Goal: Task Accomplishment & Management: Manage account settings

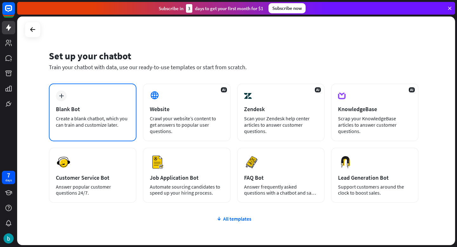
click at [98, 100] on div "plus Blank Bot Create a blank chatbot, which you can train and customize later." at bounding box center [93, 113] width 88 height 58
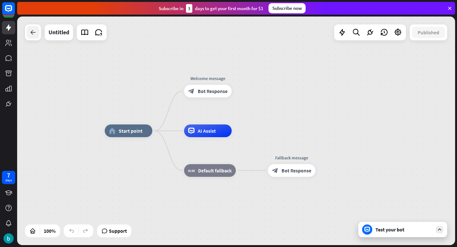
click at [32, 30] on icon at bounding box center [33, 33] width 8 height 8
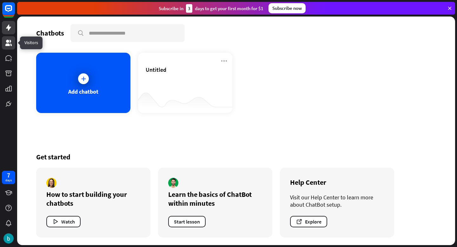
click at [8, 44] on icon at bounding box center [8, 43] width 6 height 6
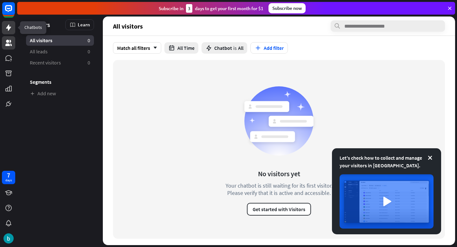
click at [8, 34] on link at bounding box center [8, 27] width 13 height 13
click at [8, 31] on link at bounding box center [8, 27] width 13 height 13
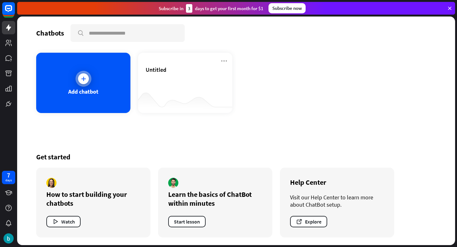
click at [114, 97] on div "Add chatbot" at bounding box center [83, 83] width 94 height 60
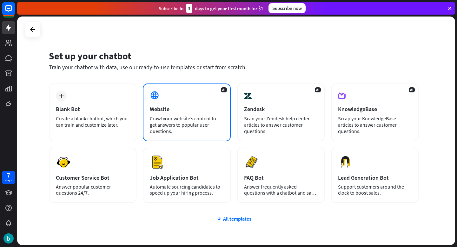
click at [191, 125] on div "Crawl your website’s content to get answers to popular user questions." at bounding box center [187, 124] width 74 height 19
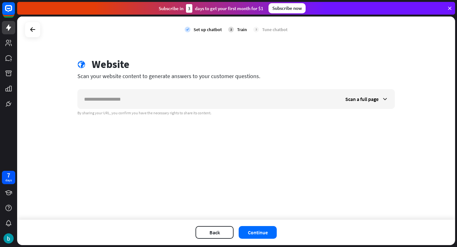
click at [24, 27] on div "check Set up chatbot 2 Train 3 Tune chatbot" at bounding box center [236, 30] width 438 height 26
click at [28, 25] on div at bounding box center [33, 30] width 12 height 12
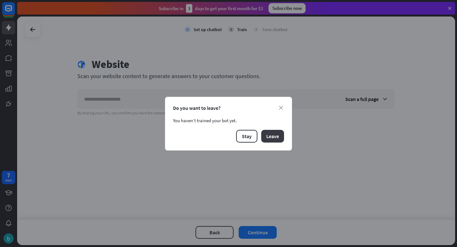
click at [277, 134] on button "Leave" at bounding box center [272, 136] width 23 height 13
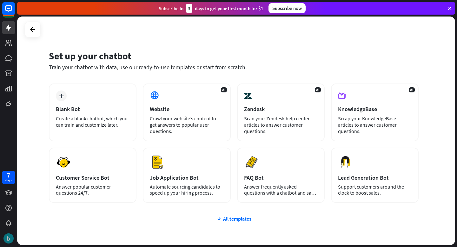
click at [9, 240] on img at bounding box center [8, 238] width 10 height 10
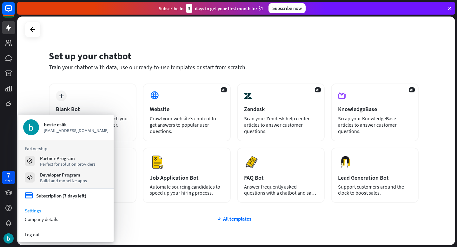
click at [37, 210] on link "Settings" at bounding box center [65, 210] width 95 height 9
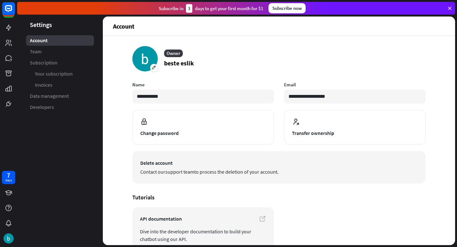
click at [181, 164] on span "Delete account" at bounding box center [279, 163] width 278 height 8
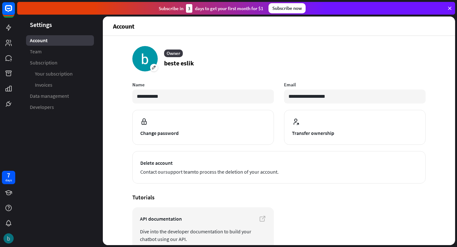
click at [10, 244] on div at bounding box center [8, 238] width 13 height 13
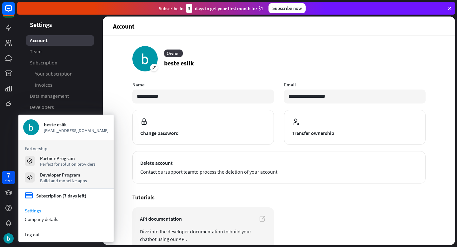
click at [46, 212] on link "Settings" at bounding box center [65, 210] width 95 height 9
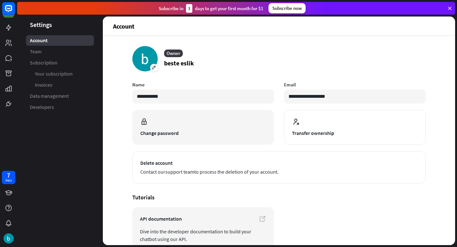
scroll to position [35, 0]
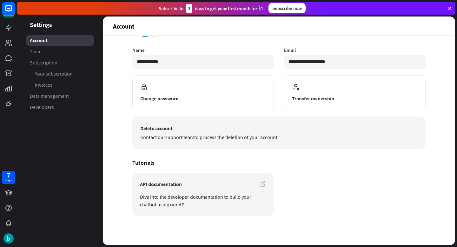
click at [203, 133] on span "Contact our support team to process the deletion of your account." at bounding box center [279, 137] width 278 height 8
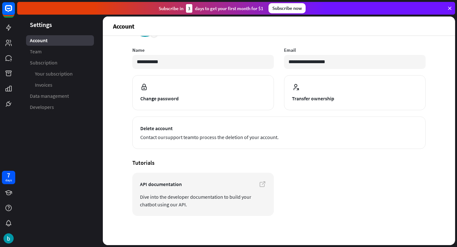
click at [51, 19] on aside "Settings Account Team Subscription Your subscription Invoices Data management D…" at bounding box center [60, 131] width 86 height 229
click at [449, 8] on icon at bounding box center [450, 8] width 6 height 6
